Goal: Find contact information: Find contact information

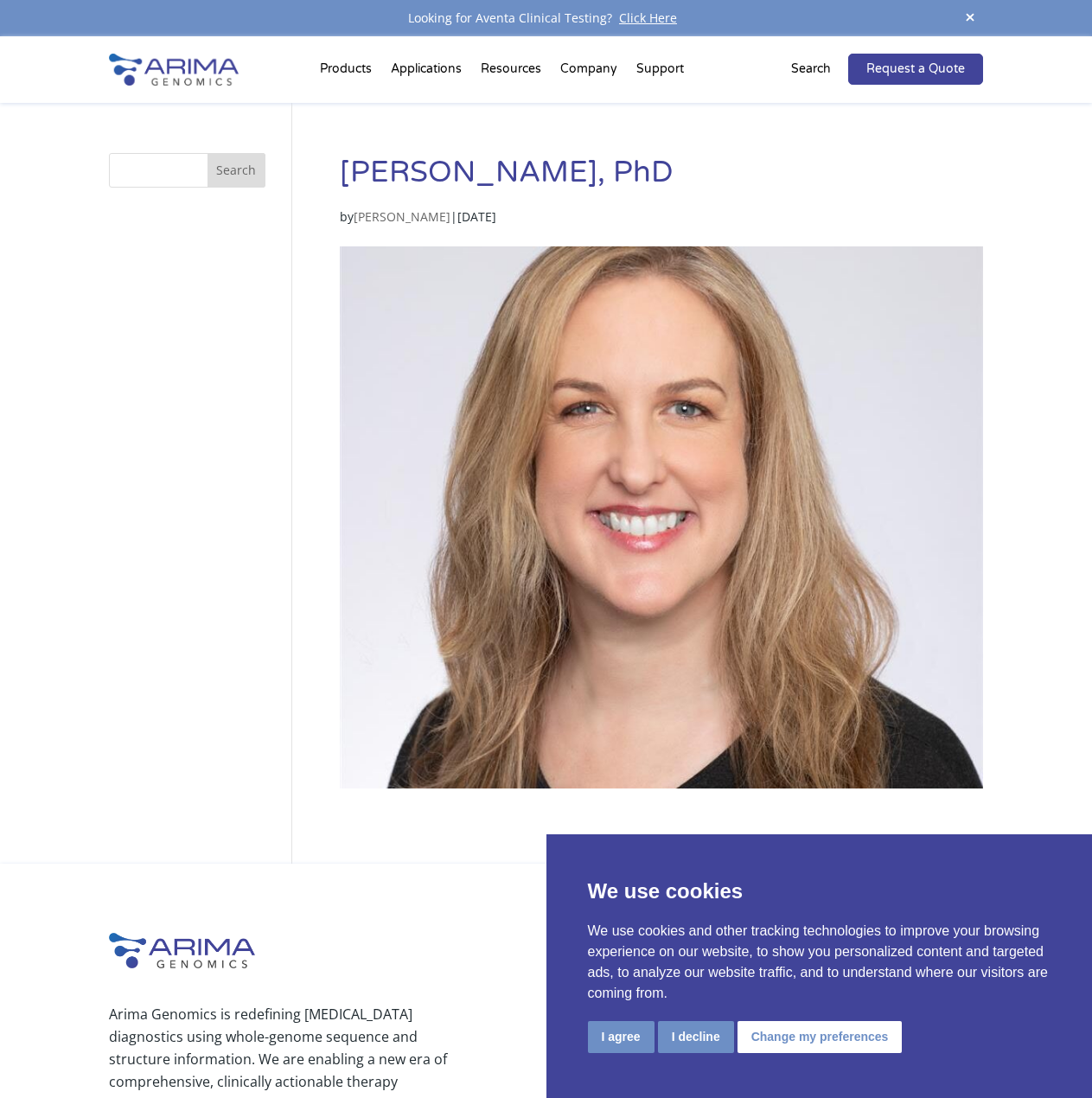
click at [686, 1049] on button "I decline" at bounding box center [696, 1037] width 76 height 32
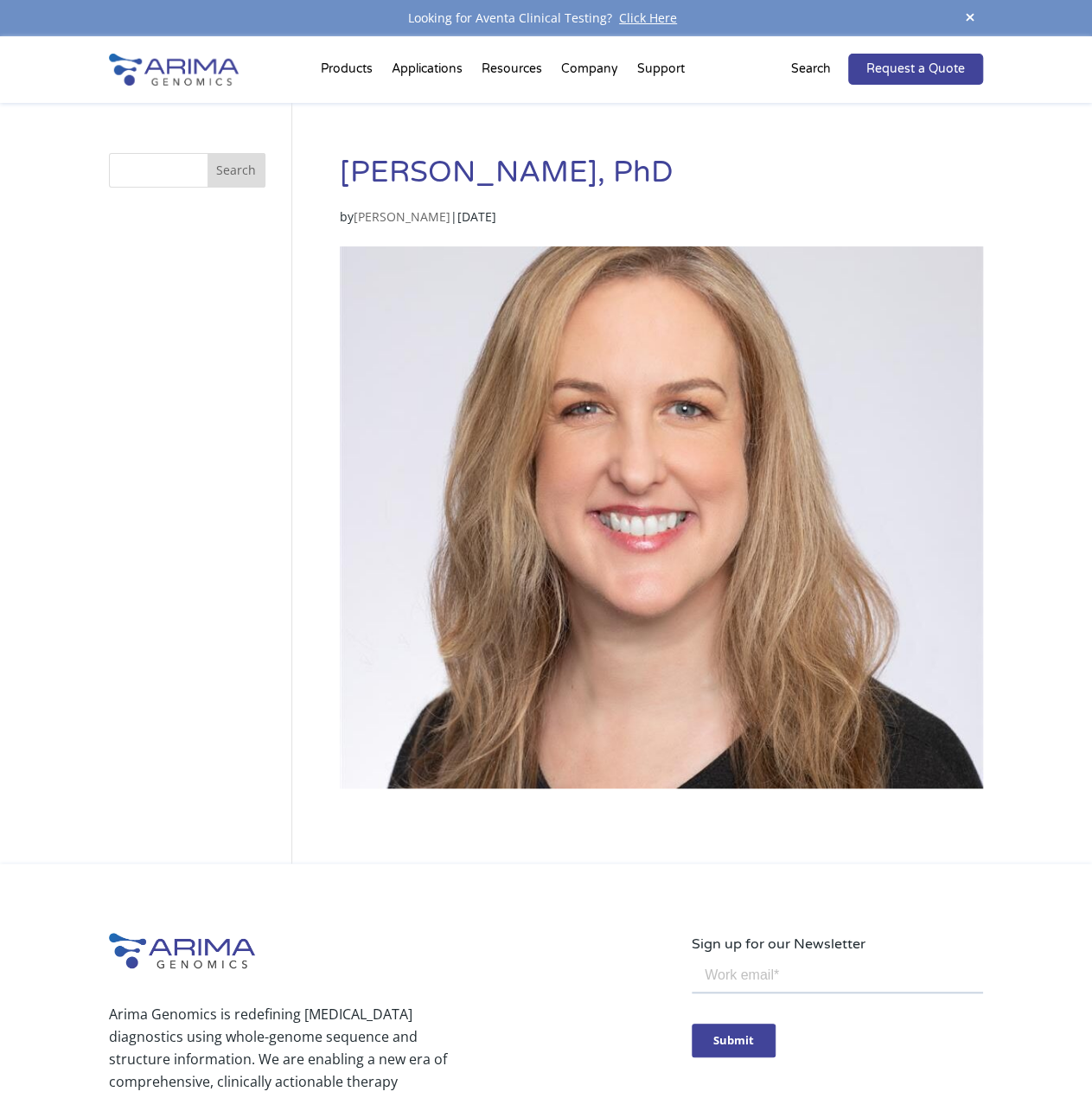
click at [414, 212] on link "[PERSON_NAME]" at bounding box center [402, 217] width 97 height 17
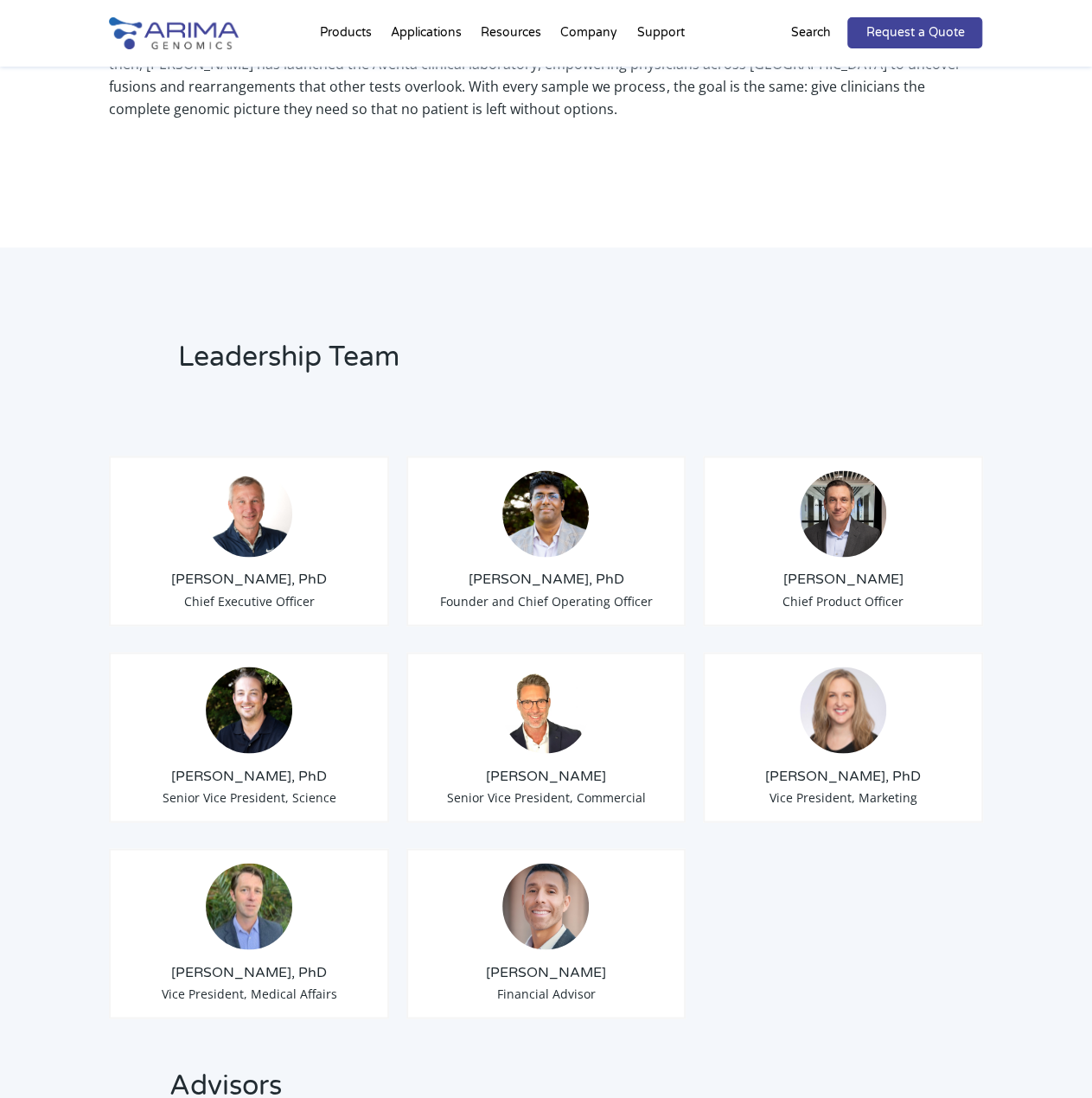
scroll to position [1045, 0]
